Goal: Find specific page/section: Find specific page/section

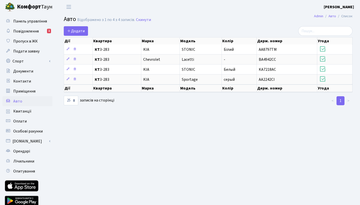
select select "25"
click at [32, 33] on span "Повідомлення" at bounding box center [26, 32] width 26 height 6
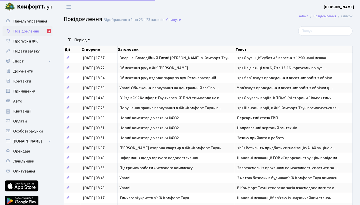
select select "25"
click at [31, 31] on span "Повідомлення" at bounding box center [26, 32] width 26 height 6
select select "25"
click at [49, 31] on div "1" at bounding box center [49, 31] width 4 height 5
select select "25"
